Goal: Task Accomplishment & Management: Use online tool/utility

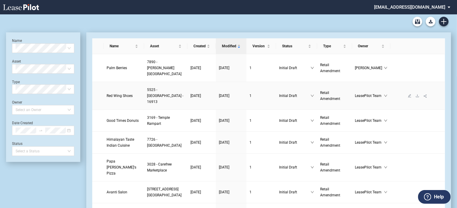
click at [111, 94] on span "Red Wing Shoes" at bounding box center [120, 96] width 26 height 4
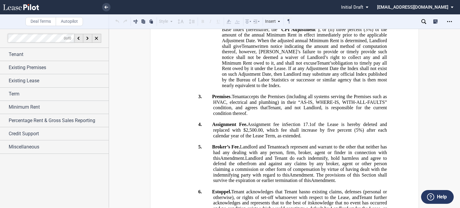
scroll to position [333, 0]
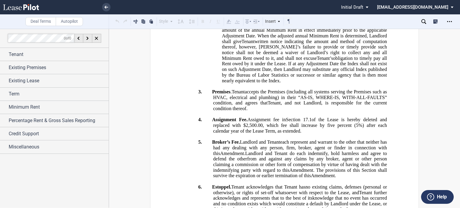
click at [422, 23] on icon at bounding box center [424, 21] width 5 height 5
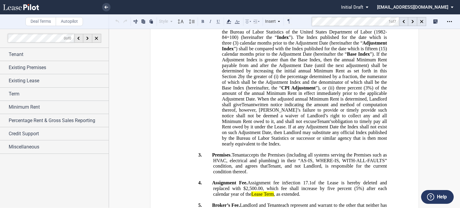
scroll to position [275, 0]
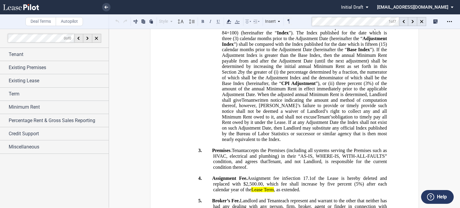
click at [252, 13] on span "The Minimum Rent will be increased on the first day of the month of each annive…" at bounding box center [305, 7] width 167 height 11
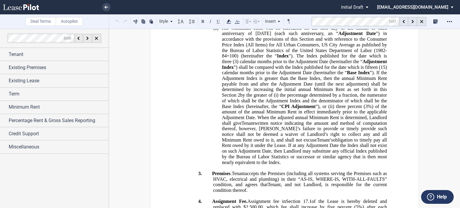
scroll to position [253, 0]
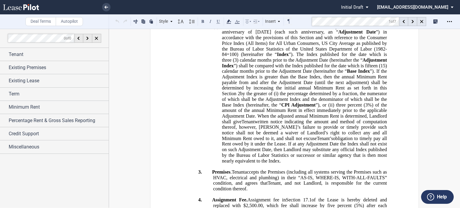
drag, startPoint x: 221, startPoint y: 85, endPoint x: 225, endPoint y: 87, distance: 5.4
click at [223, 34] on span "The Minimum Rent will be increased on the first day of the month of each annive…" at bounding box center [305, 29] width 167 height 11
click at [220, 107] on div "﻿ !!SET_LEVEL_0!! !!TERMS_LEVEL1!! 2. Minimum Rent . The monthly Minimum Rent d…" at bounding box center [284, 82] width 205 height 162
drag, startPoint x: 220, startPoint y: 85, endPoint x: 235, endPoint y: 92, distance: 16.5
click at [222, 86] on p "(a) The Minimum Rent will be increased on the first day of the month of each an…" at bounding box center [304, 94] width 165 height 140
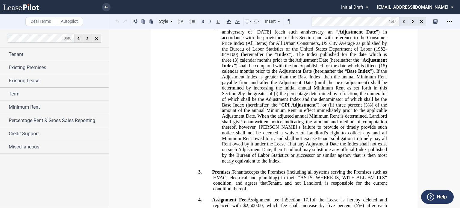
click at [222, 34] on span "The Minimum Rent will be increased on the first day of the month of each annive…" at bounding box center [305, 29] width 167 height 11
click at [265, 34] on span "Thereafter, the Minimum Rent will be increased on the first day of the month of…" at bounding box center [305, 29] width 167 height 11
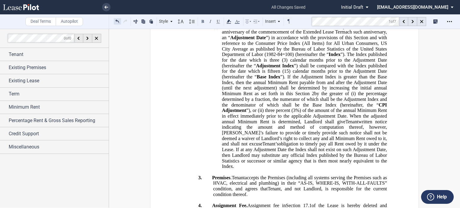
click at [117, 19] on button at bounding box center [117, 21] width 7 height 7
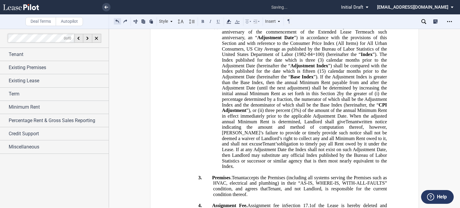
click at [117, 19] on button at bounding box center [117, 21] width 7 height 7
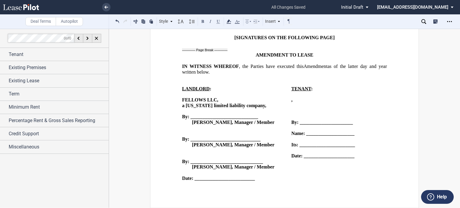
scroll to position [853, 0]
click at [451, 22] on icon "Open Lease options menu" at bounding box center [450, 21] width 5 height 5
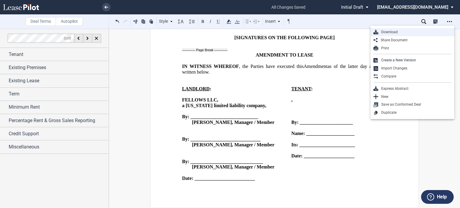
click at [391, 30] on div "Download" at bounding box center [415, 32] width 73 height 5
